Goal: Find contact information: Find contact information

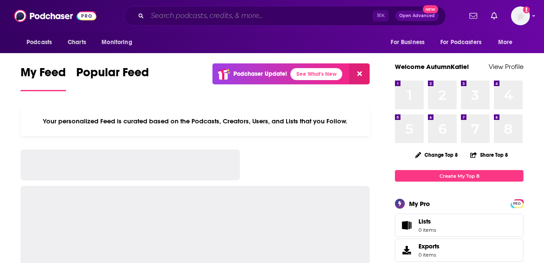
click at [272, 15] on input "Search podcasts, credits, & more..." at bounding box center [259, 16] width 225 height 14
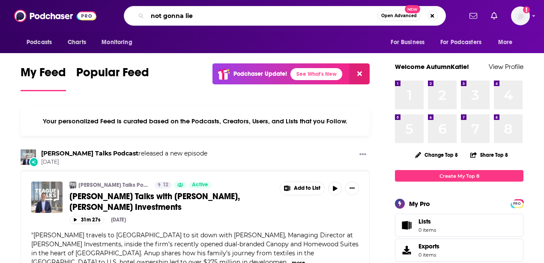
type input "not gonna lie"
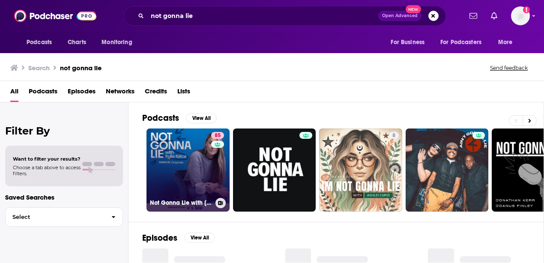
scroll to position [24, 0]
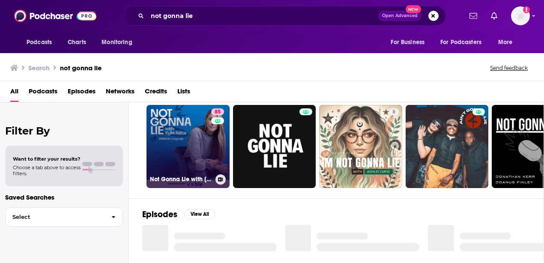
click at [181, 146] on link "85 Not Gonna Lie with [PERSON_NAME]" at bounding box center [187, 146] width 83 height 83
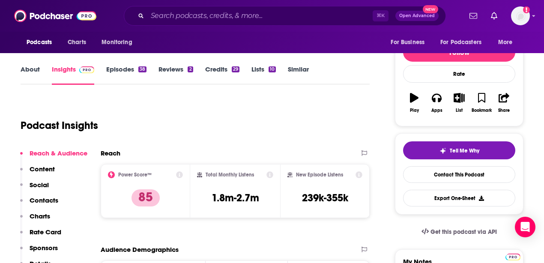
scroll to position [98, 0]
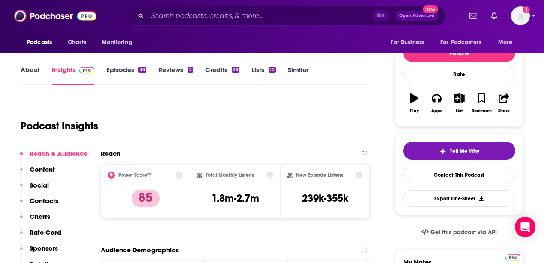
click at [23, 71] on link "About" at bounding box center [30, 76] width 19 height 20
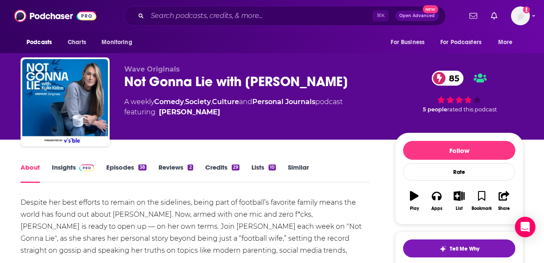
click at [68, 163] on link "Insights" at bounding box center [73, 173] width 42 height 20
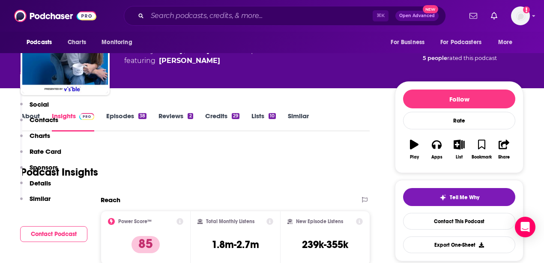
scroll to position [159, 0]
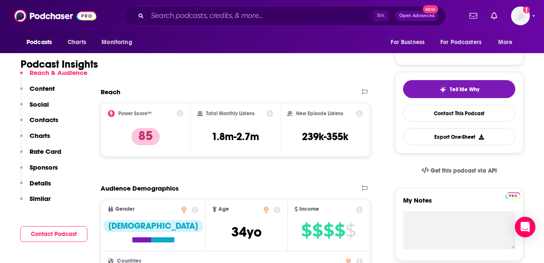
click at [50, 118] on p "Contacts" at bounding box center [44, 120] width 29 height 8
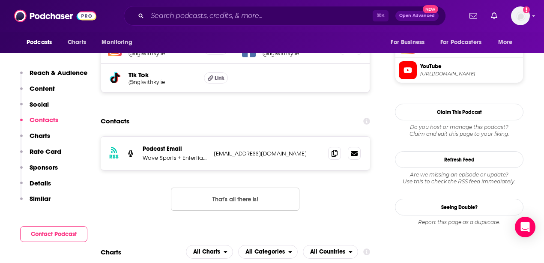
scroll to position [795, 0]
drag, startPoint x: 281, startPoint y: 115, endPoint x: 213, endPoint y: 112, distance: 68.2
click at [213, 137] on div "RSS Podcast Email Wave Sports + Entertianment [EMAIL_ADDRESS][DOMAIN_NAME] [EMA…" at bounding box center [235, 153] width 269 height 33
copy p "[EMAIL_ADDRESS][DOMAIN_NAME]"
